Goal: Task Accomplishment & Management: Manage account settings

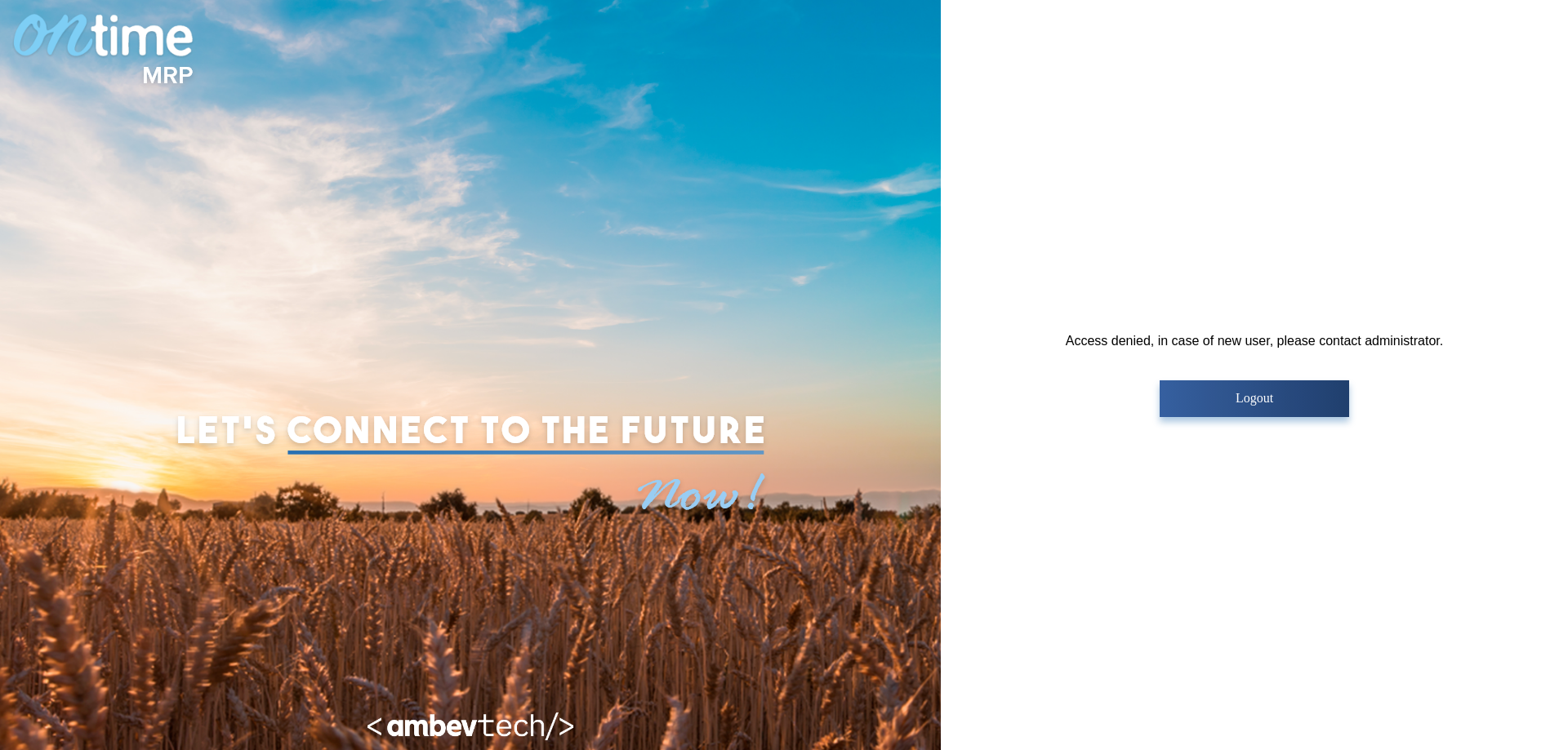
click at [1241, 398] on p "Logout" at bounding box center [1254, 398] width 178 height 15
click at [1266, 409] on button "Logout" at bounding box center [1253, 399] width 188 height 36
click at [1220, 410] on button "Logout" at bounding box center [1253, 399] width 188 height 36
